Goal: Check status: Check status

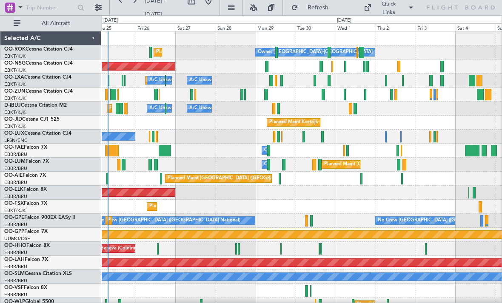
click at [401, 64] on div "Planned Maint [GEOGRAPHIC_DATA] ([GEOGRAPHIC_DATA])" at bounding box center [302, 67] width 400 height 14
click at [402, 65] on div "Planned Maint [GEOGRAPHIC_DATA] ([GEOGRAPHIC_DATA])" at bounding box center [302, 67] width 400 height 14
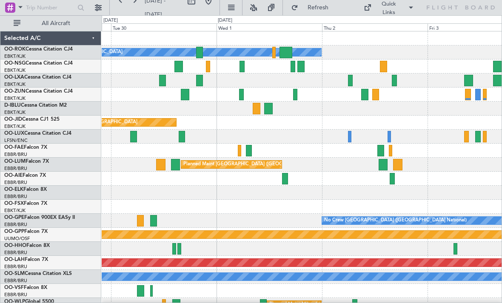
click at [409, 70] on div at bounding box center [302, 67] width 400 height 14
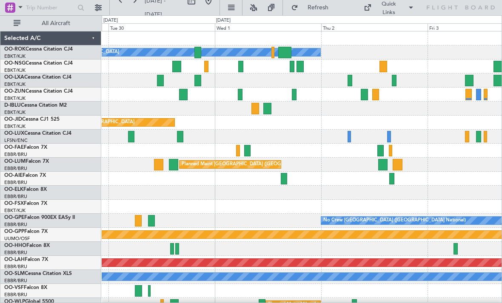
click at [384, 63] on div at bounding box center [383, 66] width 8 height 11
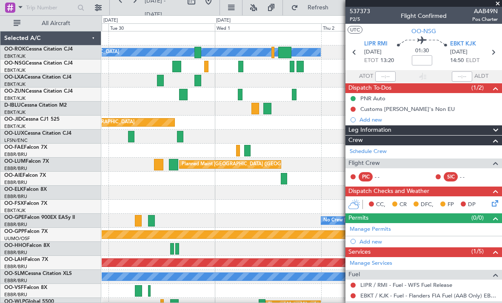
click at [498, 5] on span at bounding box center [497, 4] width 9 height 8
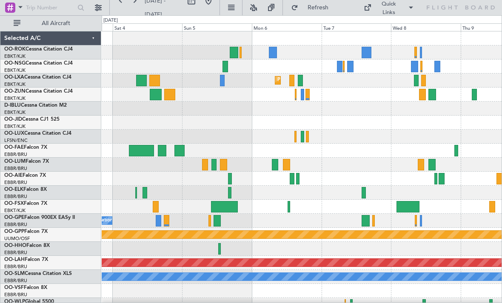
click at [349, 64] on div at bounding box center [350, 66] width 6 height 11
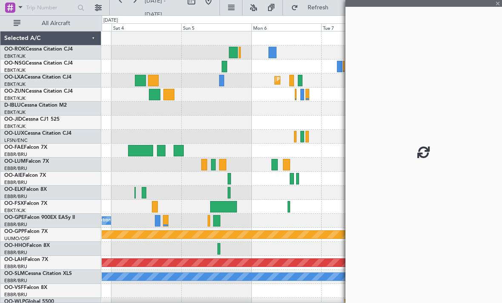
click at [496, 5] on div at bounding box center [423, 151] width 156 height 303
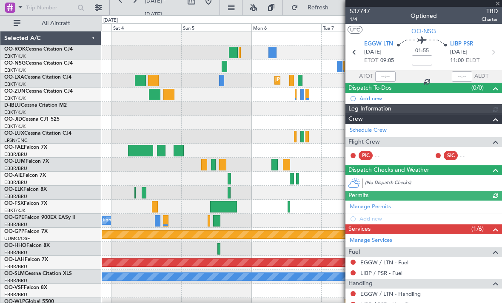
click at [498, 4] on div at bounding box center [423, 3] width 156 height 7
click at [498, 3] on div at bounding box center [423, 3] width 156 height 7
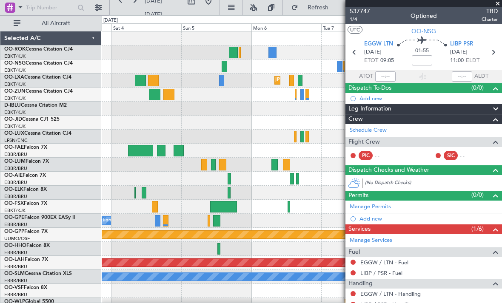
click at [498, 2] on span at bounding box center [497, 4] width 9 height 8
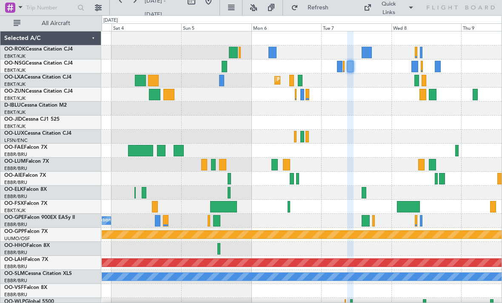
type input "0"
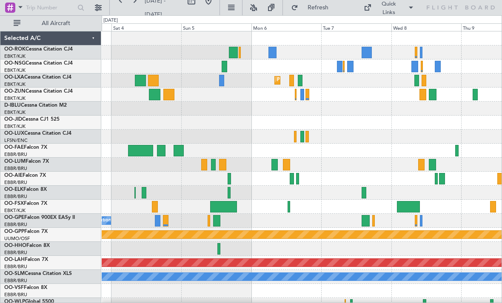
click at [335, 68] on div at bounding box center [302, 67] width 400 height 14
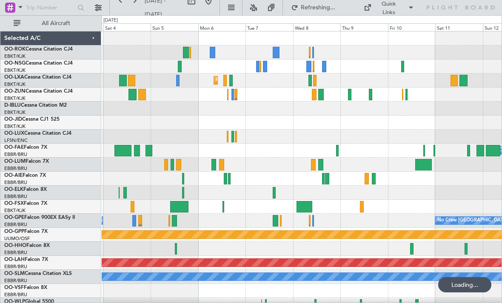
click at [267, 65] on div at bounding box center [265, 66] width 4 height 11
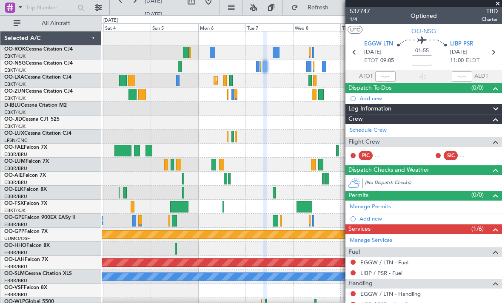
click at [498, 4] on span at bounding box center [497, 4] width 9 height 8
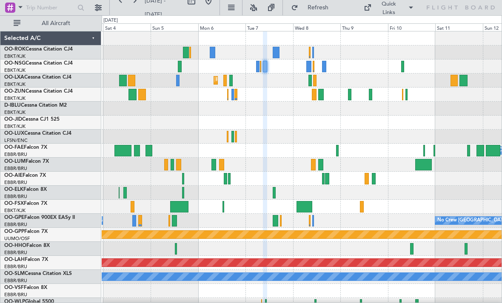
type input "0"
click at [260, 65] on div at bounding box center [260, 66] width 1 height 11
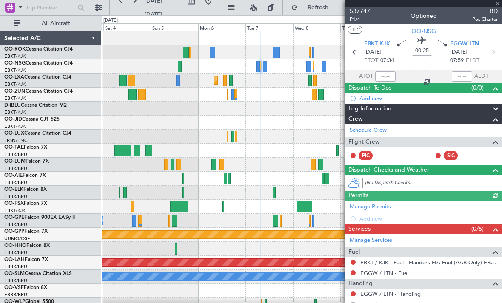
click at [498, 5] on div at bounding box center [423, 3] width 156 height 7
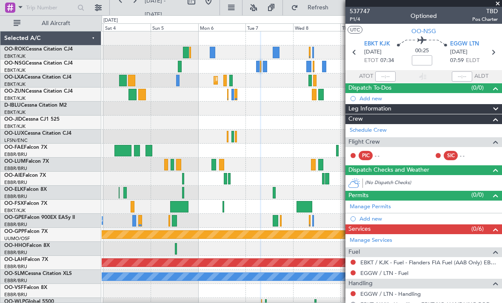
click at [498, 5] on span at bounding box center [497, 4] width 9 height 8
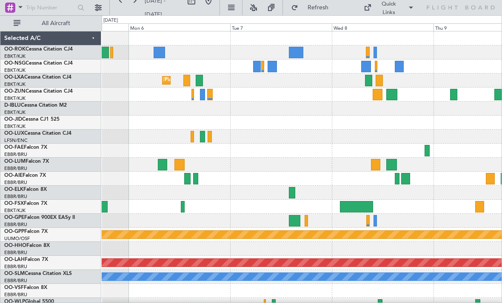
click at [260, 70] on div at bounding box center [257, 66] width 8 height 11
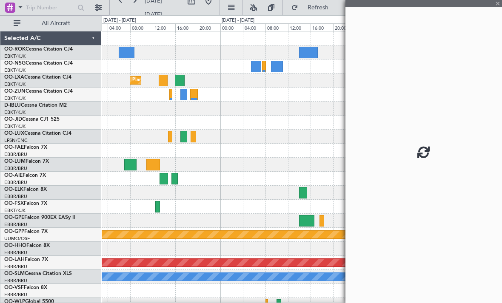
click at [256, 68] on div at bounding box center [256, 66] width 10 height 11
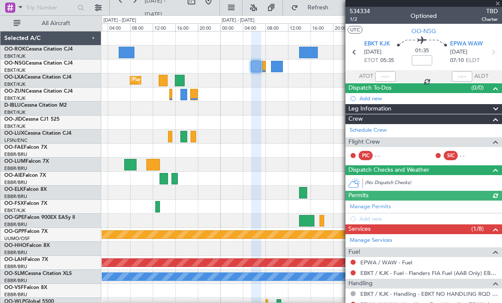
click at [498, 3] on span at bounding box center [497, 4] width 9 height 8
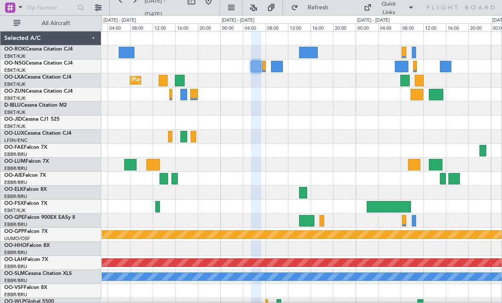
type input "0"
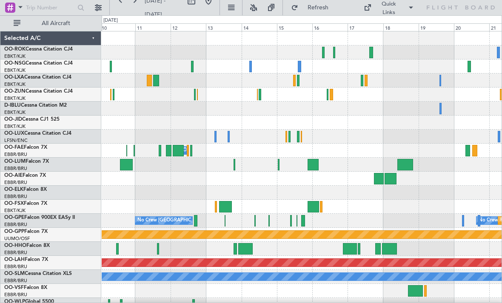
scroll to position [9, 0]
